Goal: Task Accomplishment & Management: Use online tool/utility

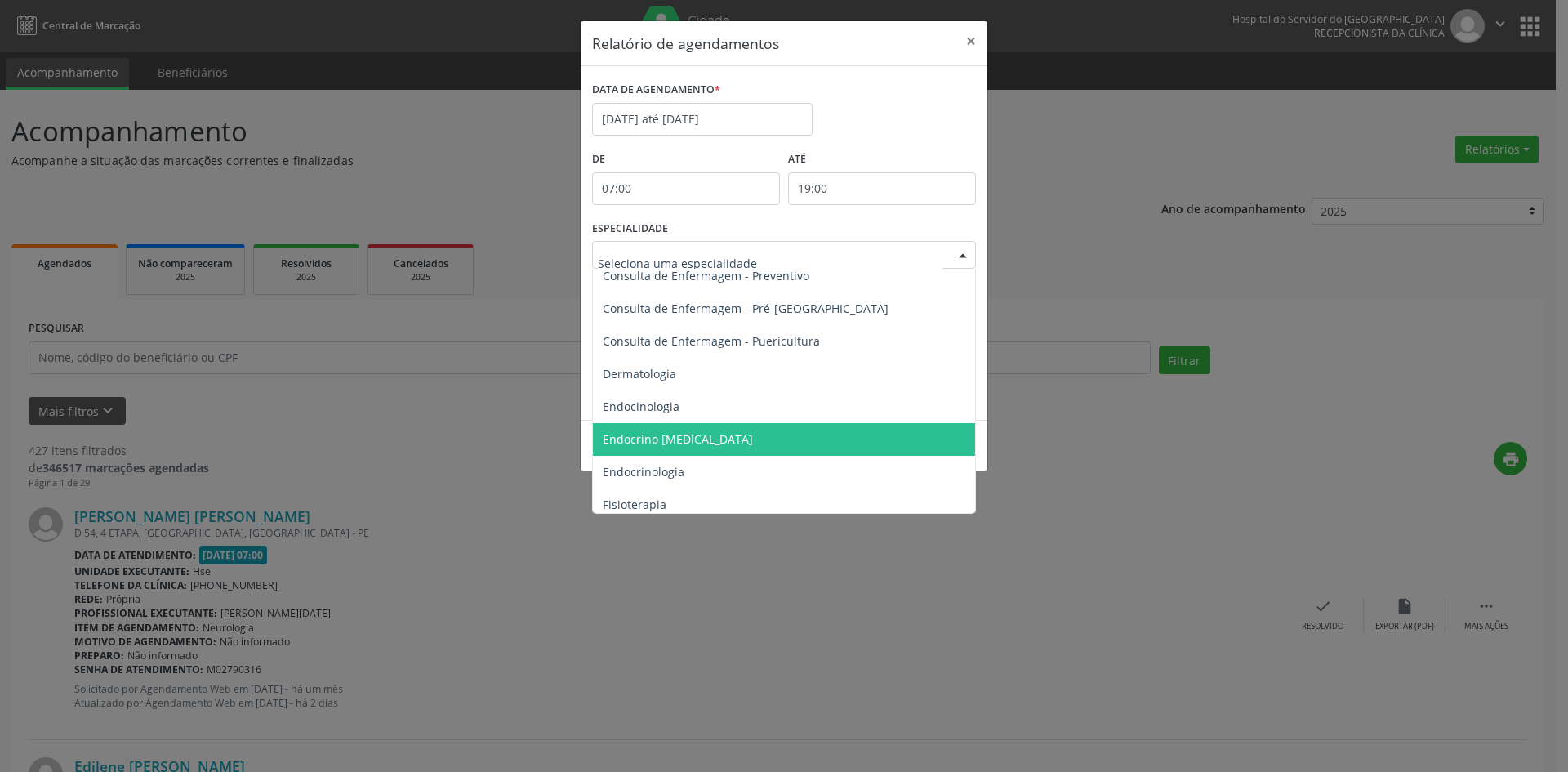
scroll to position [735, 0]
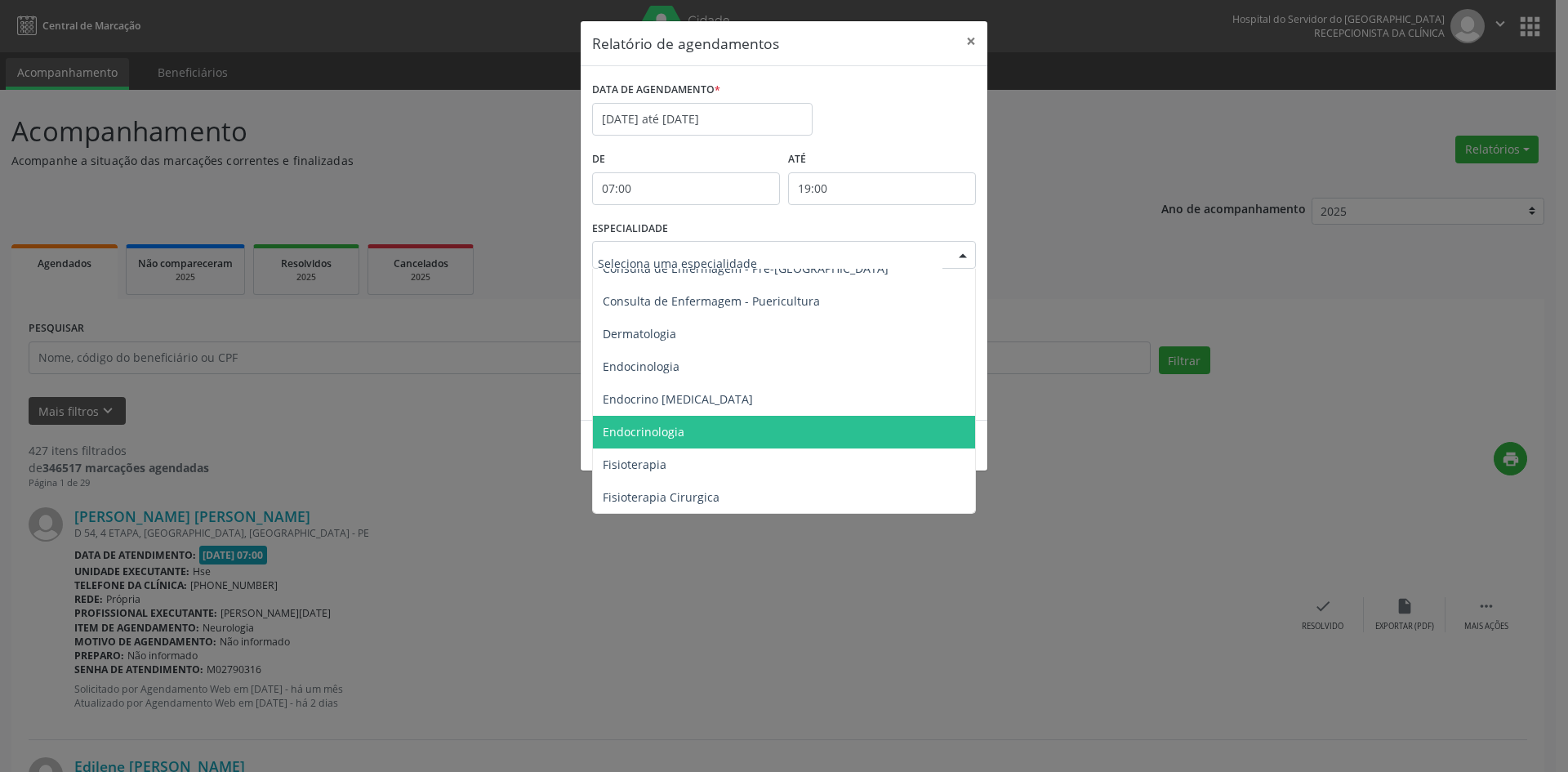
click at [666, 434] on span "Endocrinologia" at bounding box center [644, 432] width 82 height 16
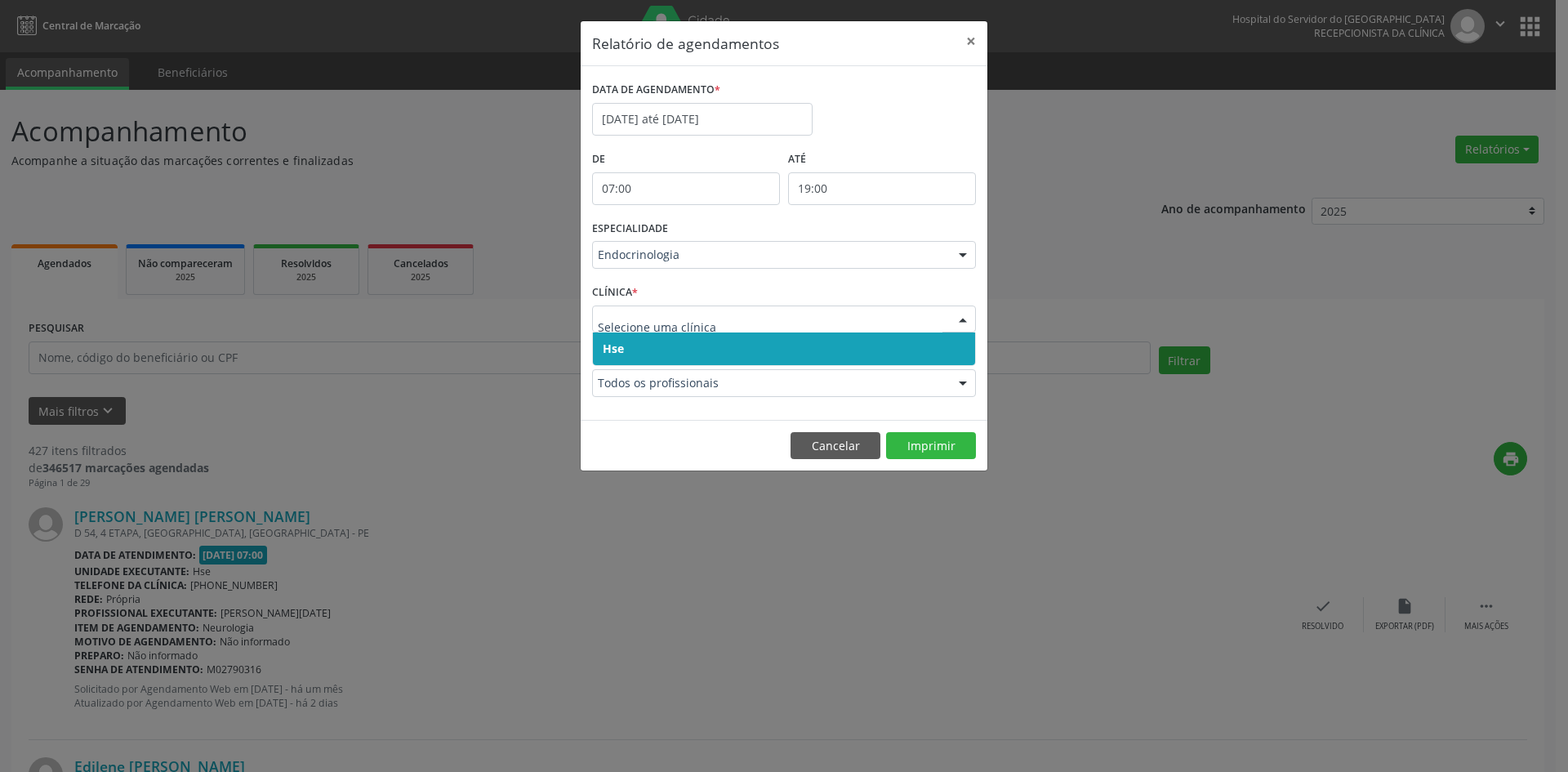
click at [624, 354] on span "Hse" at bounding box center [784, 348] width 382 height 33
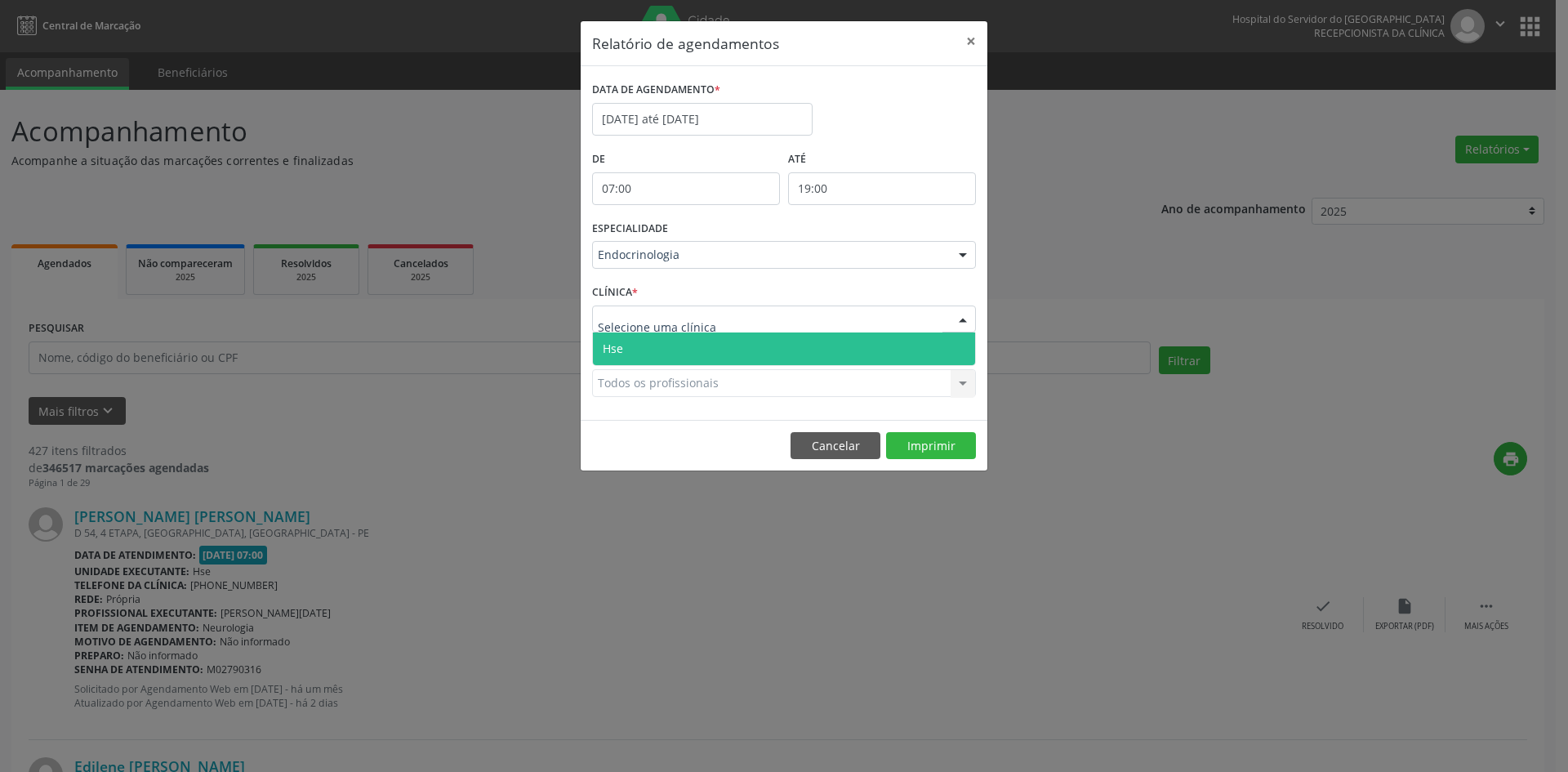
click at [631, 344] on span "Hse" at bounding box center [784, 348] width 382 height 33
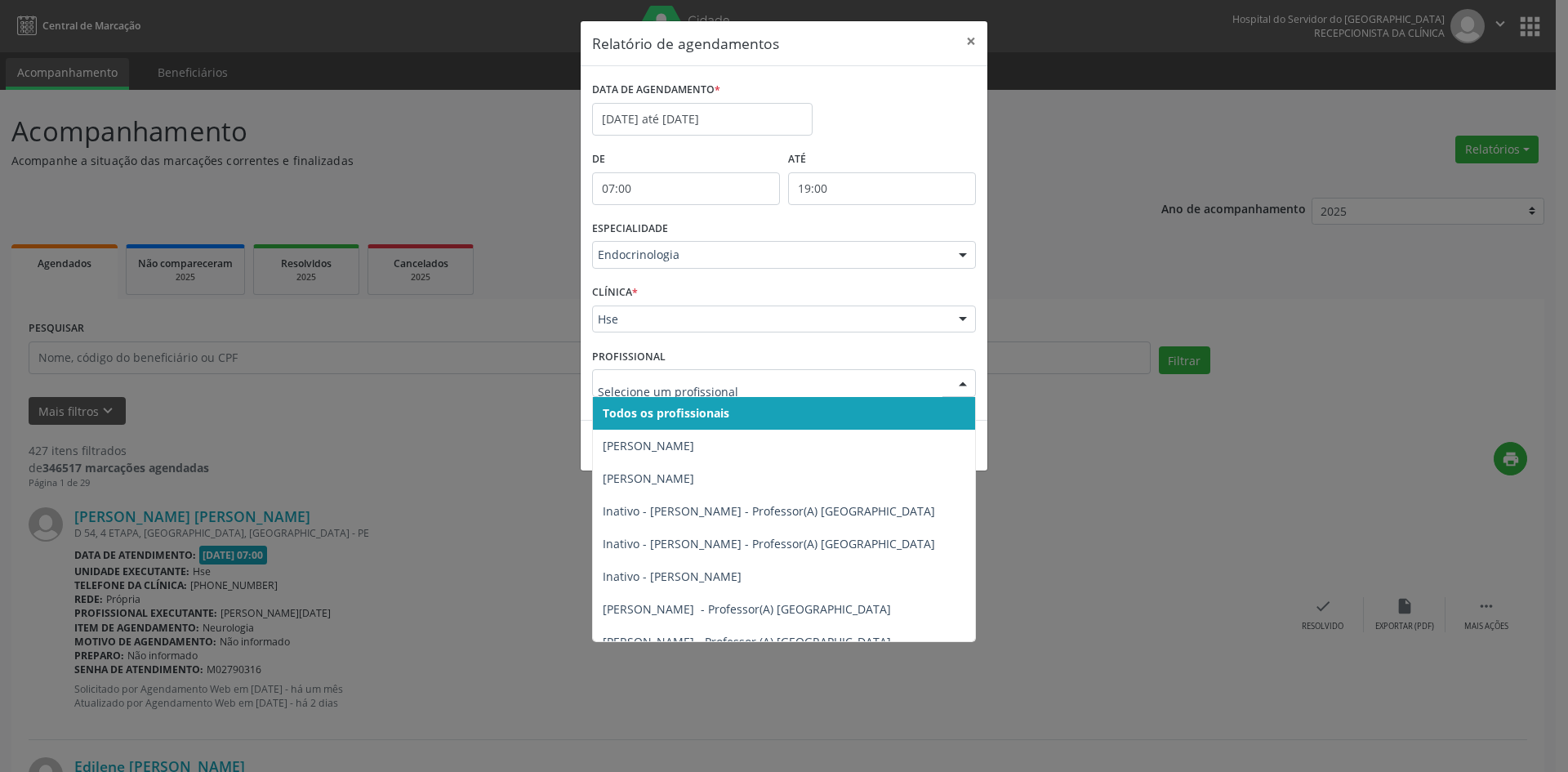
click at [656, 408] on span "Todos os profissionais" at bounding box center [666, 412] width 126 height 16
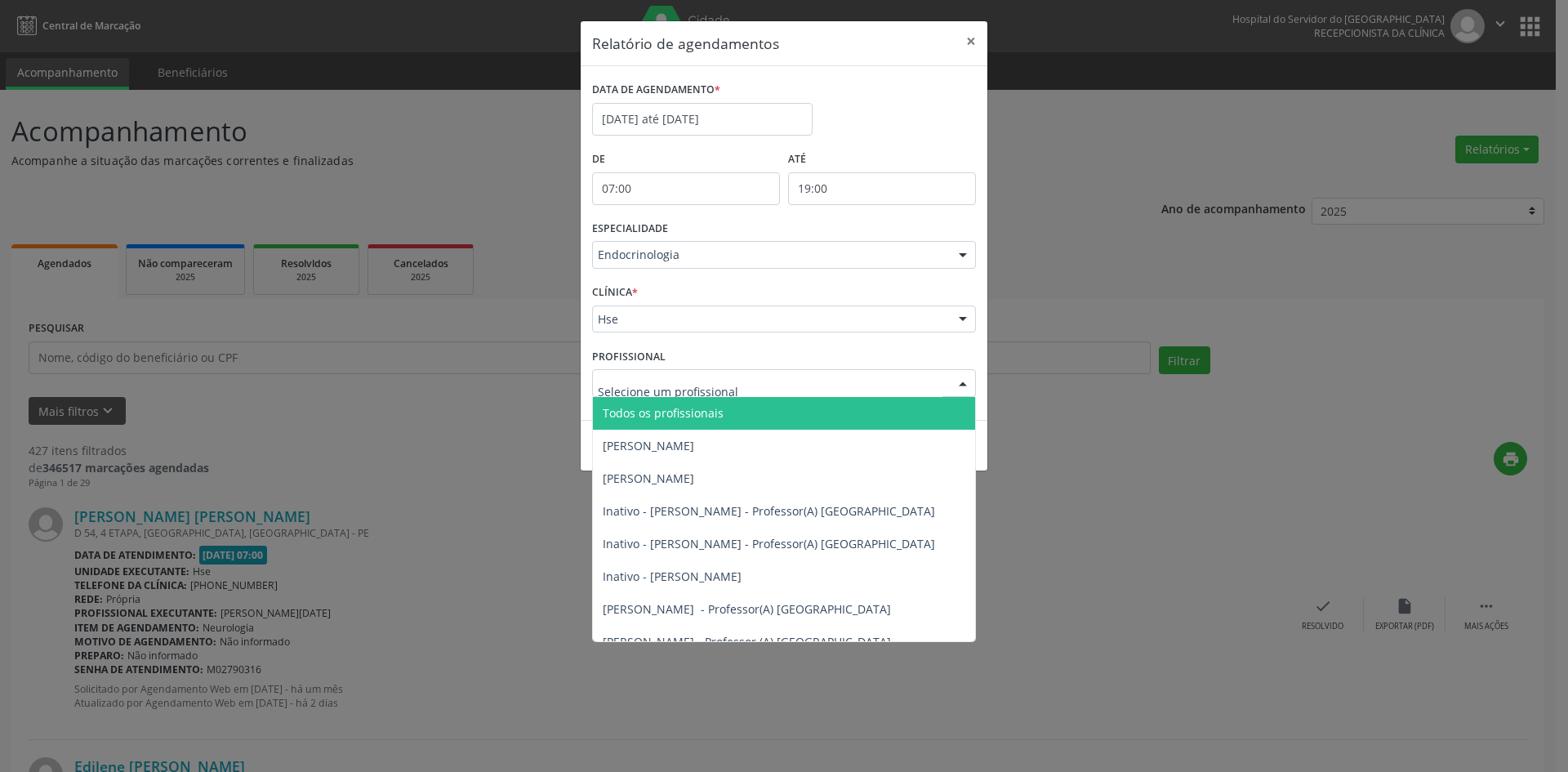
click at [662, 406] on span "Todos os profissionais" at bounding box center [663, 412] width 120 height 16
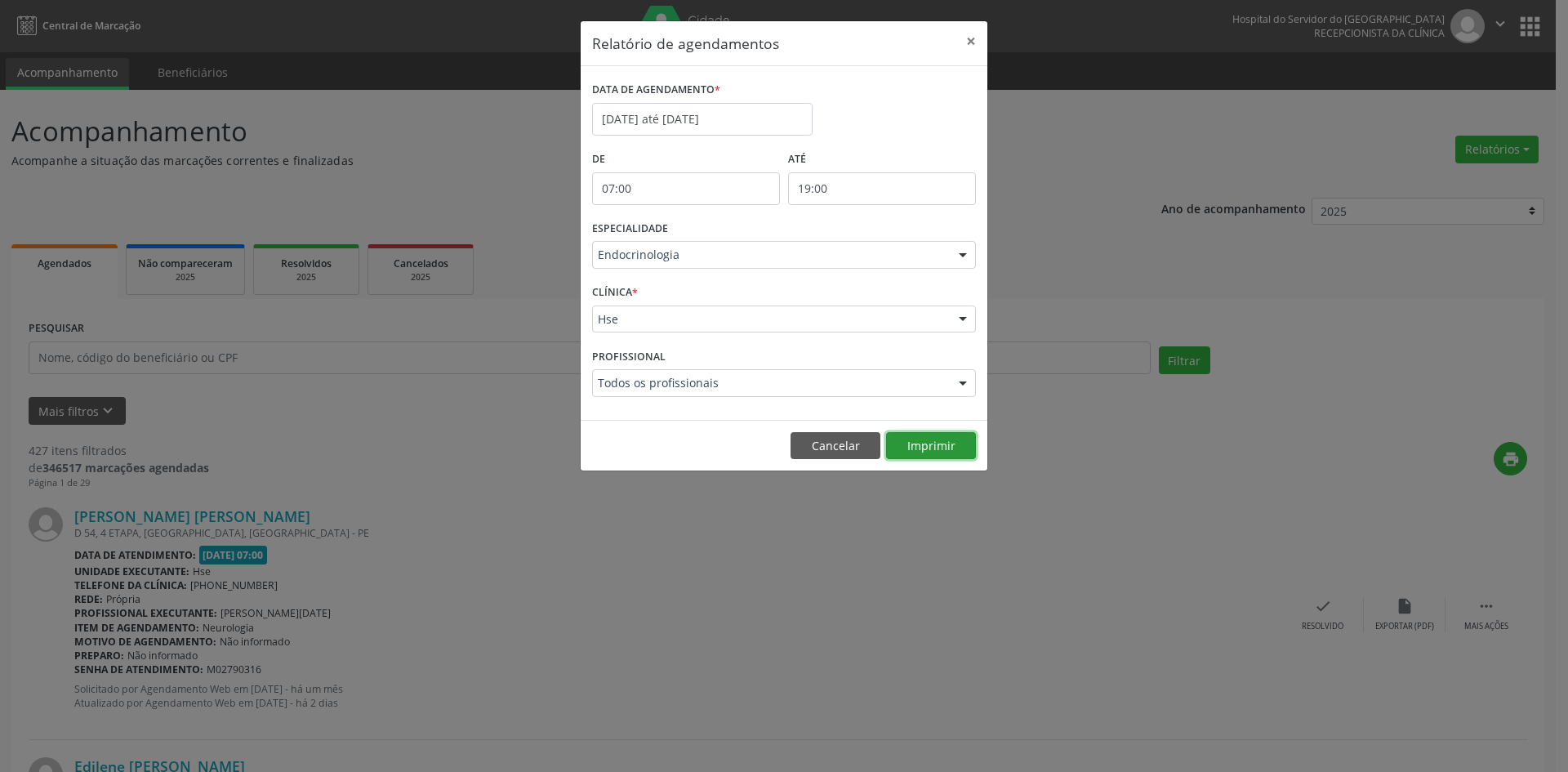
click at [934, 446] on button "Imprimir" at bounding box center [930, 445] width 89 height 28
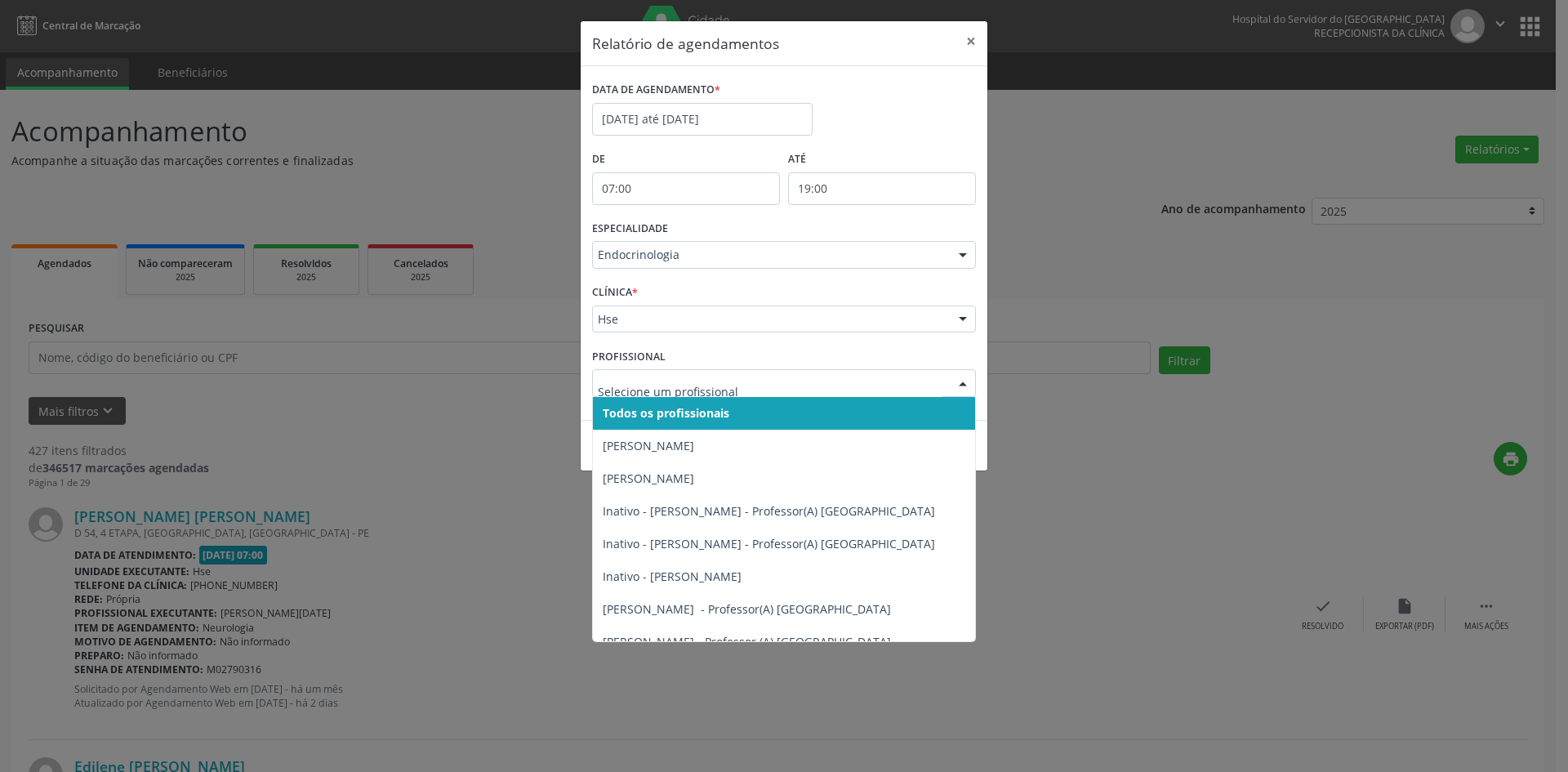
click at [962, 386] on div at bounding box center [962, 383] width 24 height 28
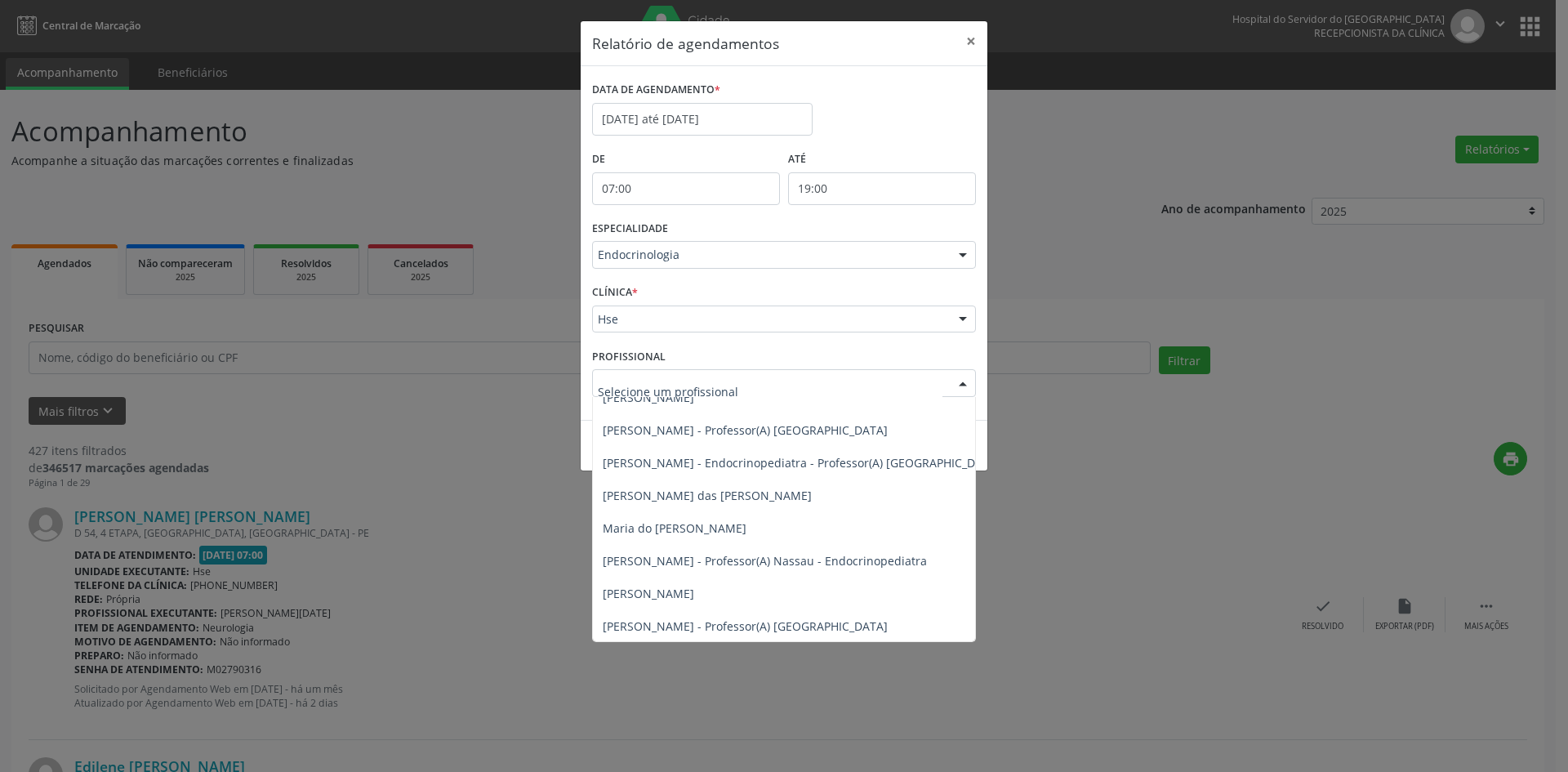
scroll to position [389, 0]
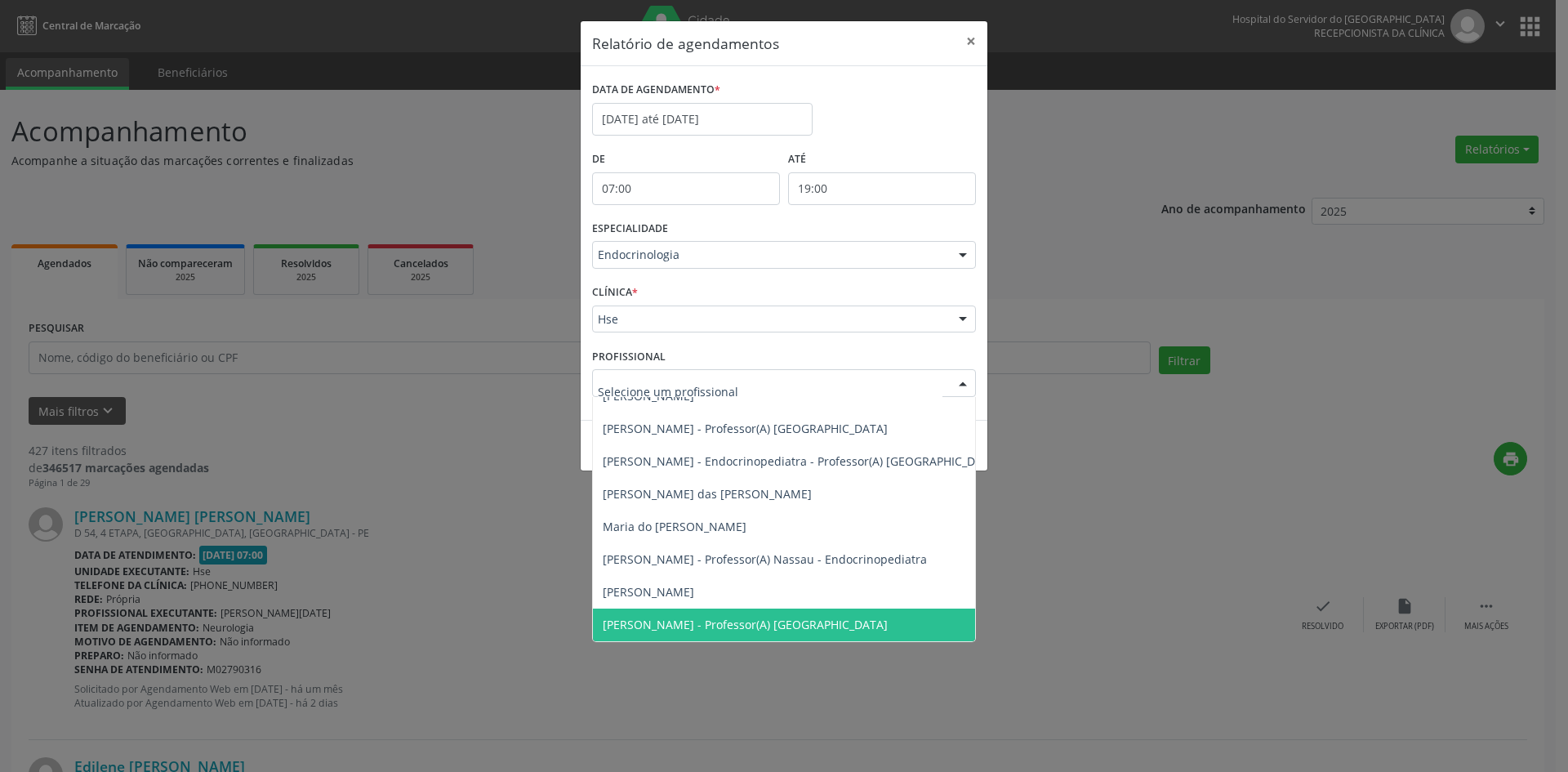
click at [707, 616] on span "[PERSON_NAME] - Professor(A) [GEOGRAPHIC_DATA]" at bounding box center [745, 624] width 285 height 16
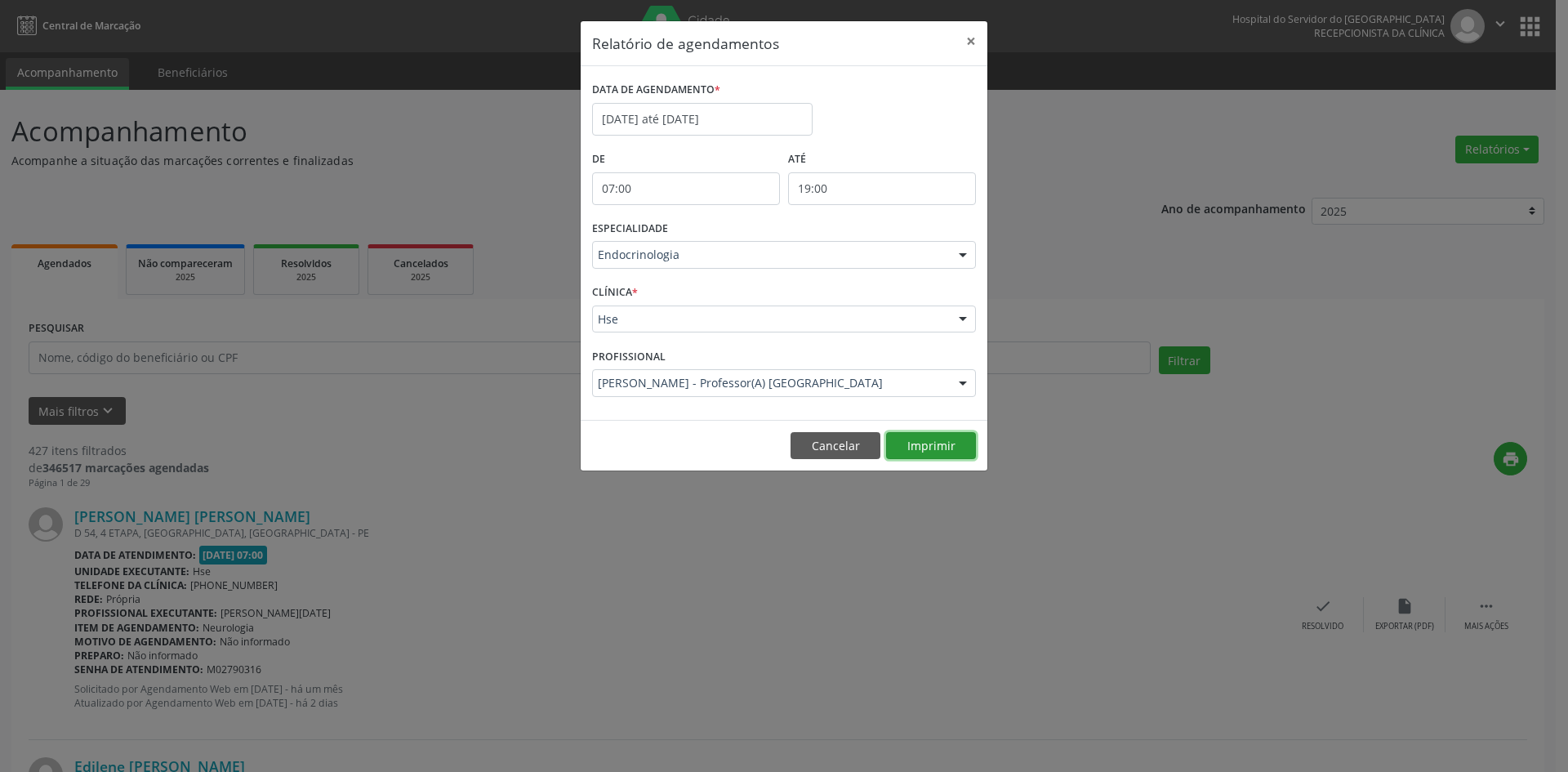
click at [933, 445] on button "Imprimir" at bounding box center [930, 445] width 89 height 28
click at [717, 116] on input "[DATE] até [DATE]" at bounding box center [702, 119] width 221 height 33
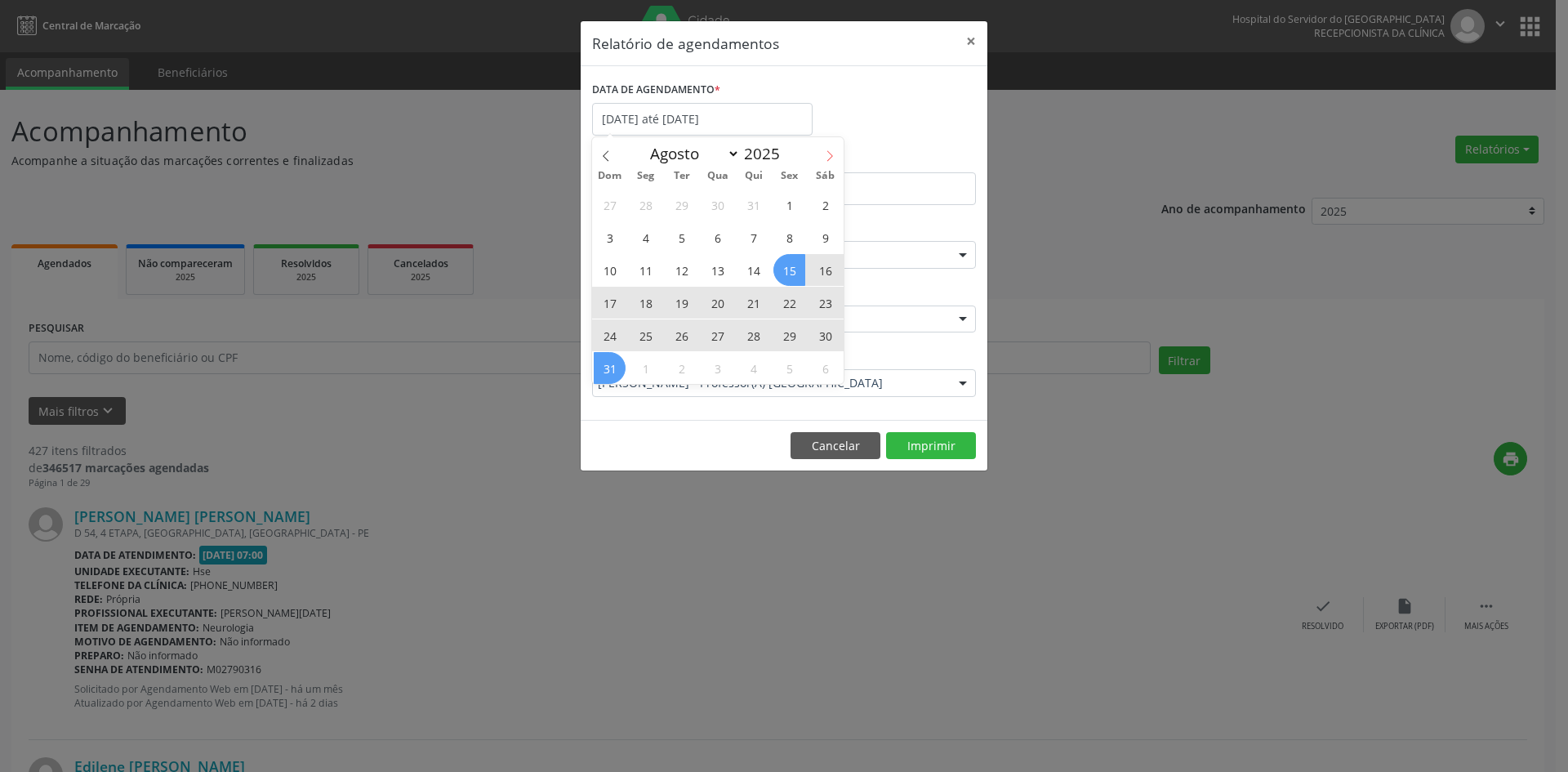
click at [826, 156] on icon at bounding box center [830, 156] width 12 height 12
select select "8"
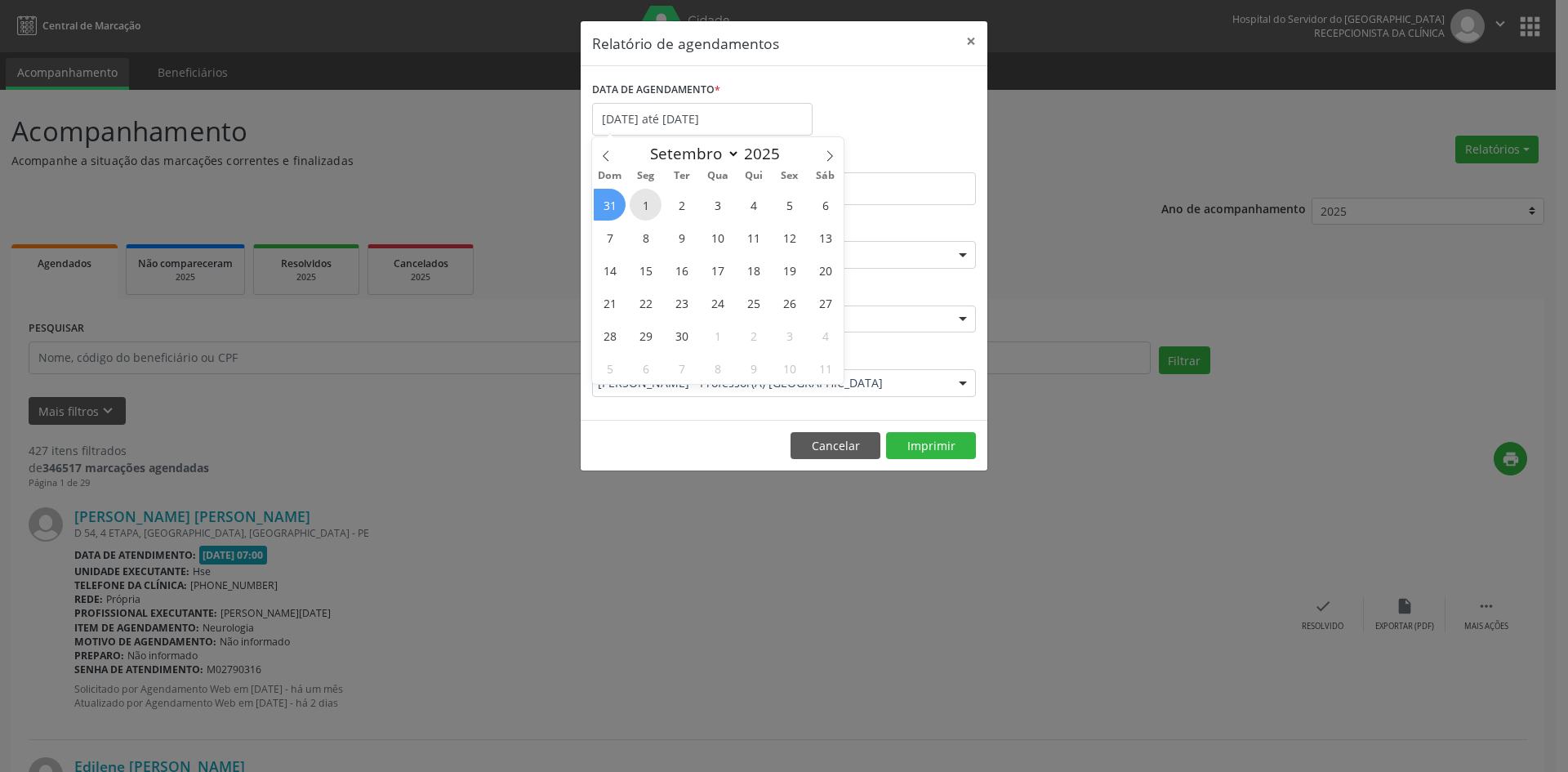
click at [642, 204] on span "1" at bounding box center [646, 205] width 32 height 32
type input "[DATE]"
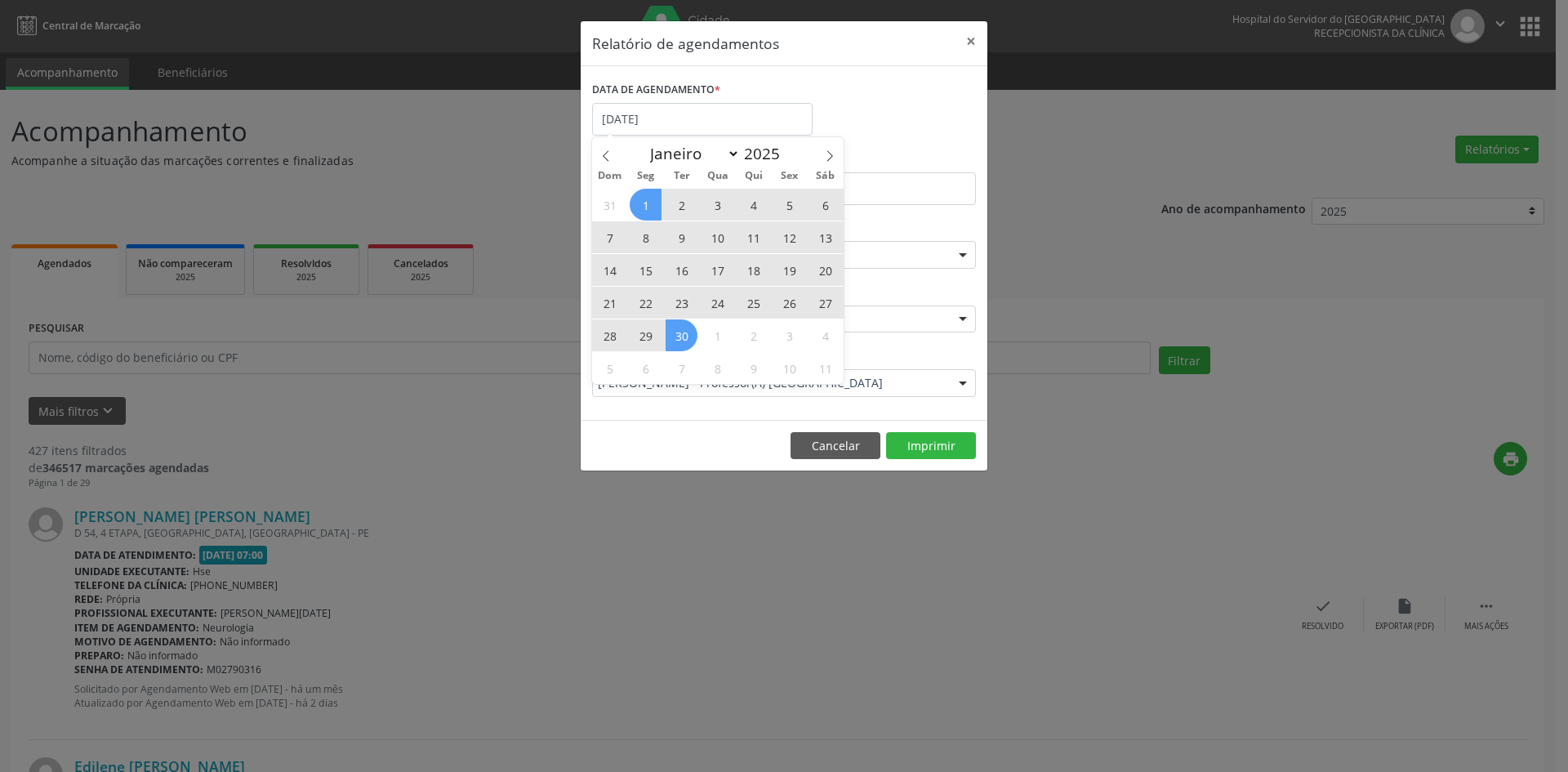
drag, startPoint x: 642, startPoint y: 204, endPoint x: 675, endPoint y: 336, distance: 136.1
click at [674, 336] on div "31 1 2 3 4 5 6 7 8 9 10 11 12 13 14 15 16 17 18 19 20 21 22 23 24 25 26 27 28 2…" at bounding box center [718, 286] width 252 height 196
click at [679, 333] on span "30" at bounding box center [682, 335] width 32 height 32
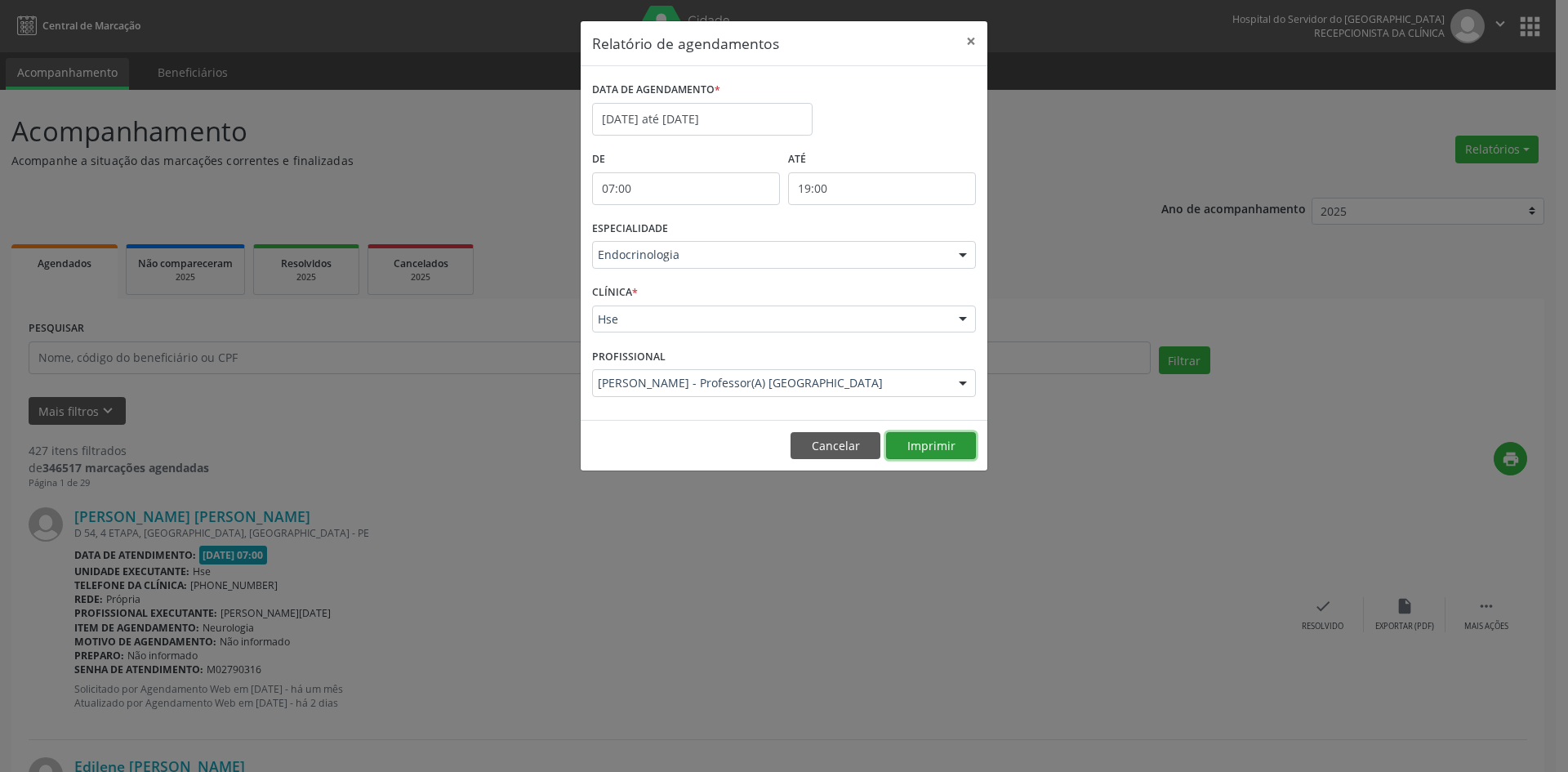
click at [927, 442] on button "Imprimir" at bounding box center [930, 445] width 89 height 28
